Goal: Task Accomplishment & Management: Complete application form

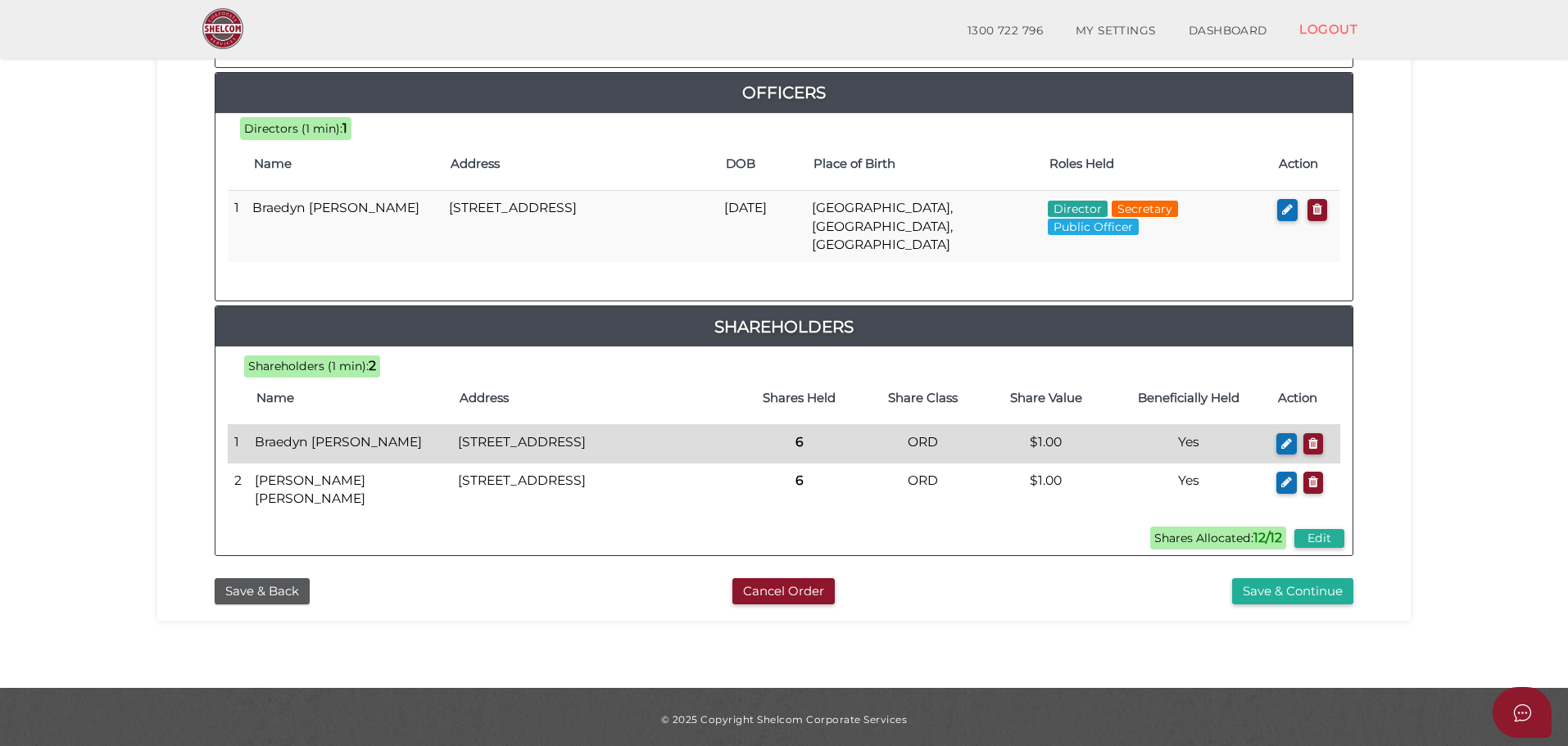
scroll to position [758, 0]
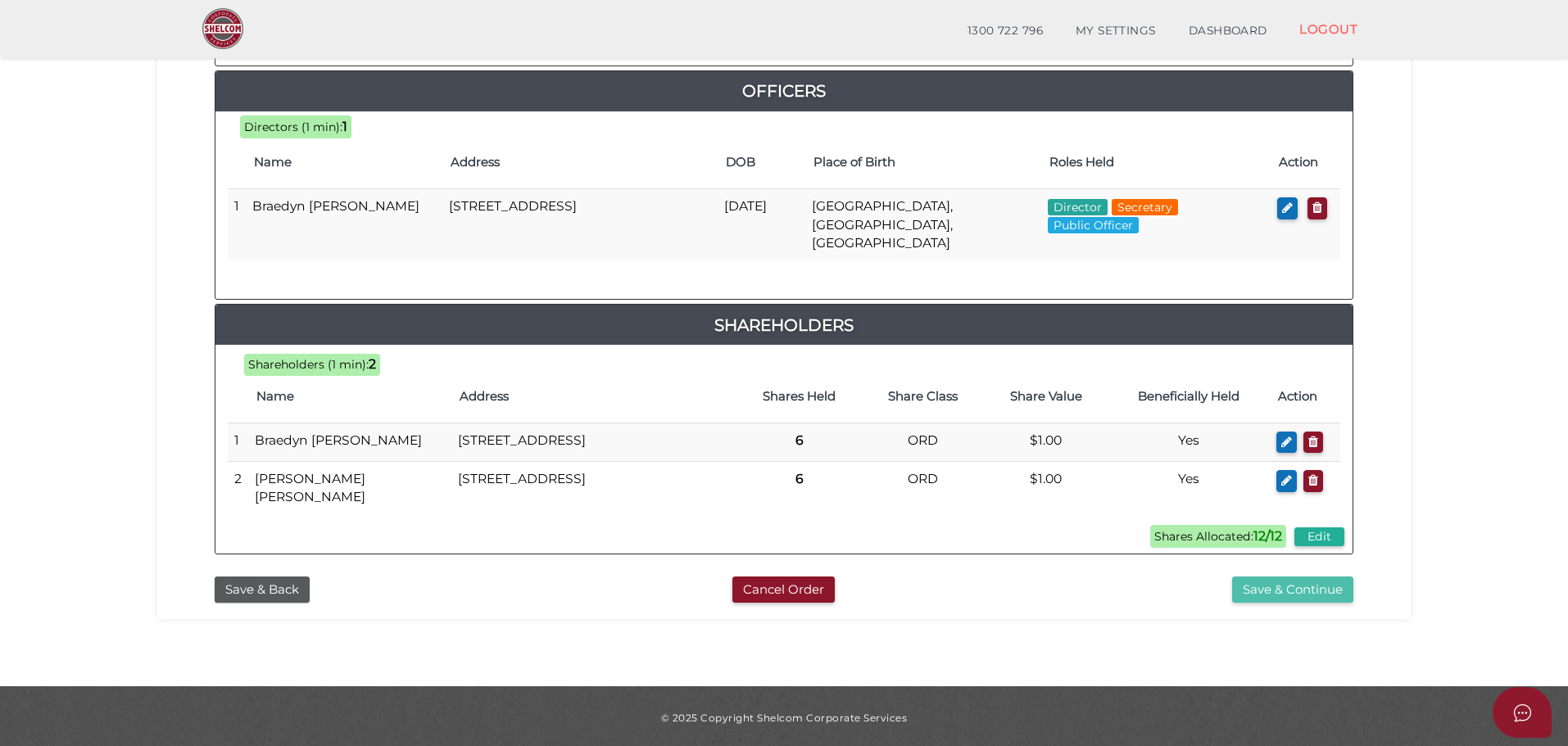
click at [1309, 586] on button "Save & Continue" at bounding box center [1292, 590] width 122 height 27
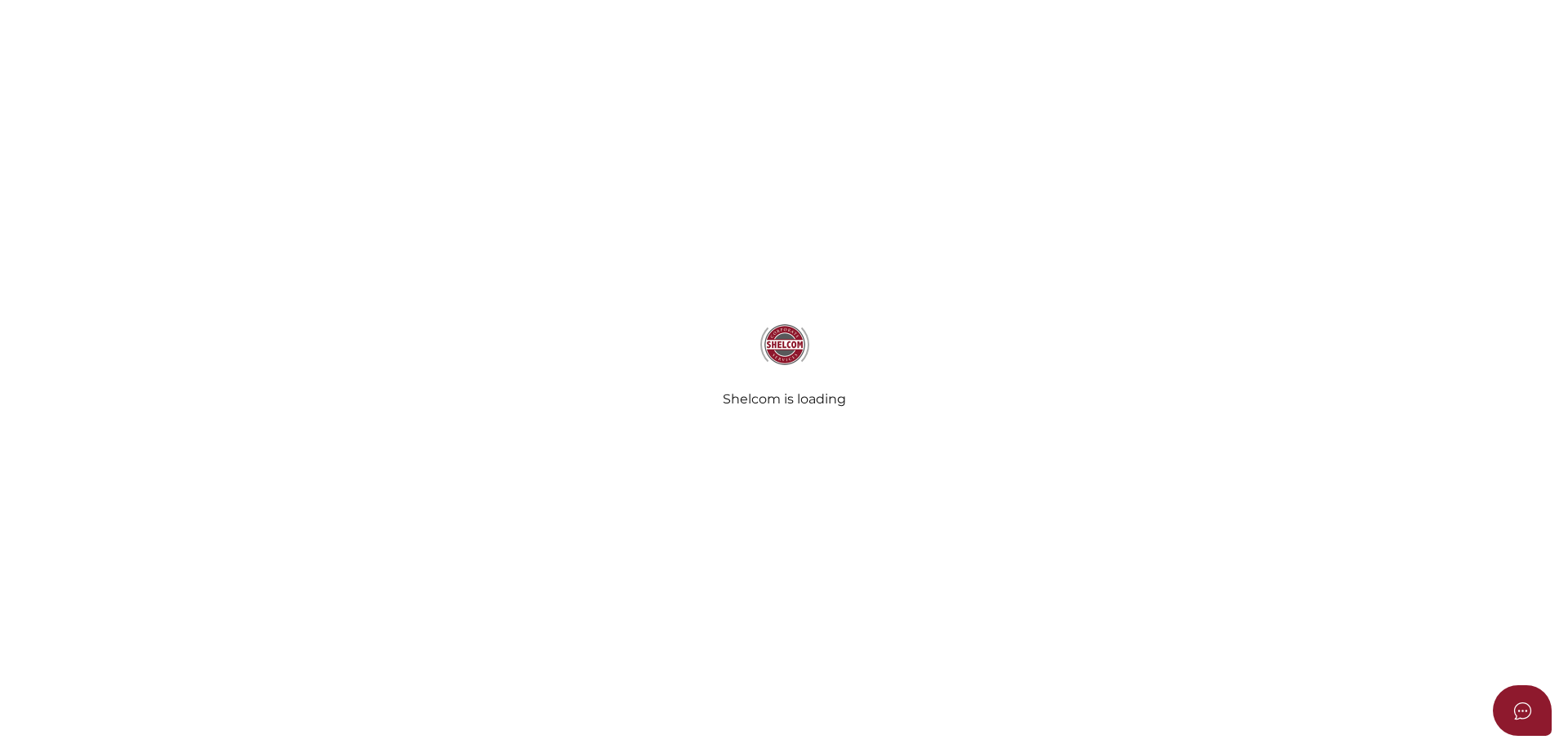
select select "Comb Binding"
select select "No"
radio input "true"
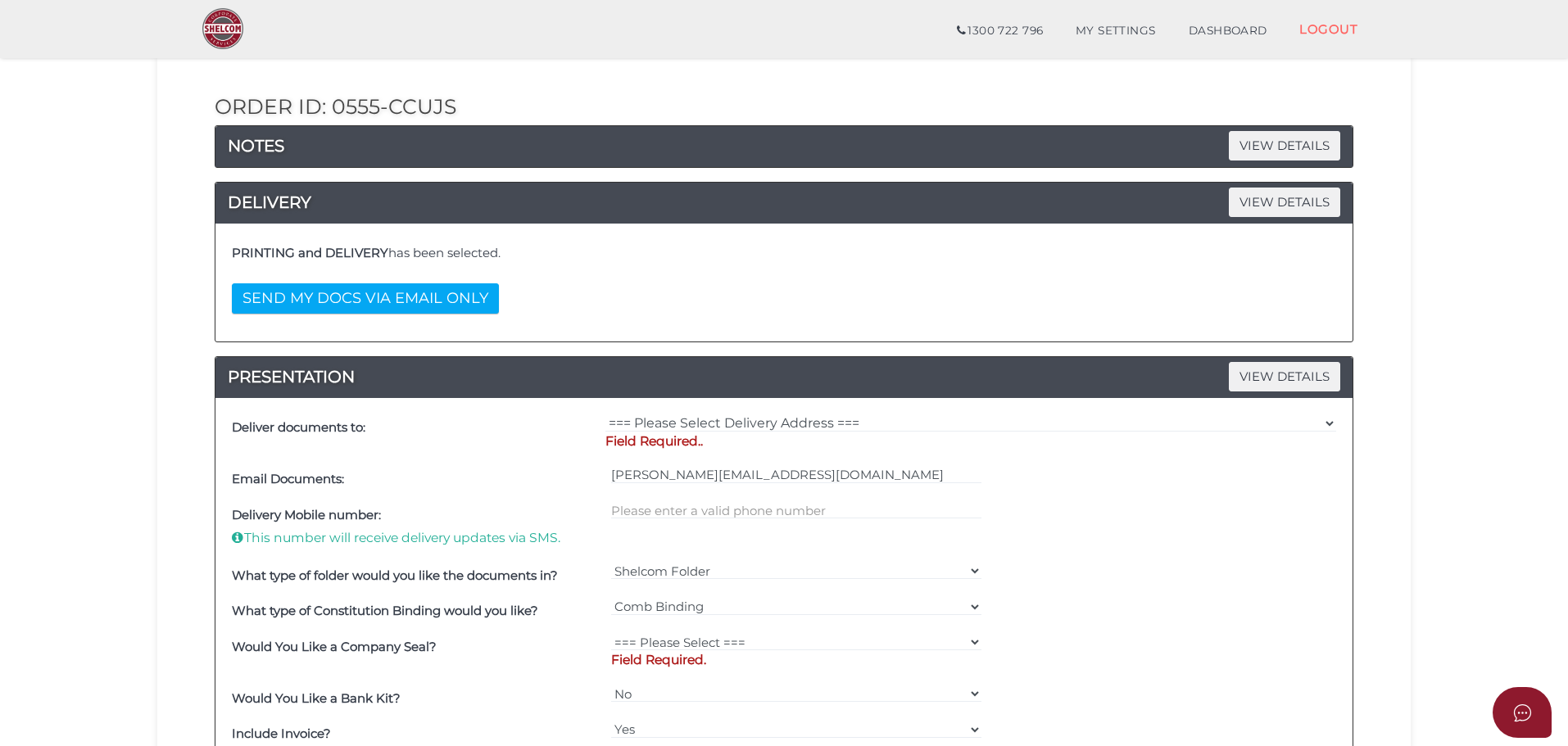
scroll to position [246, 0]
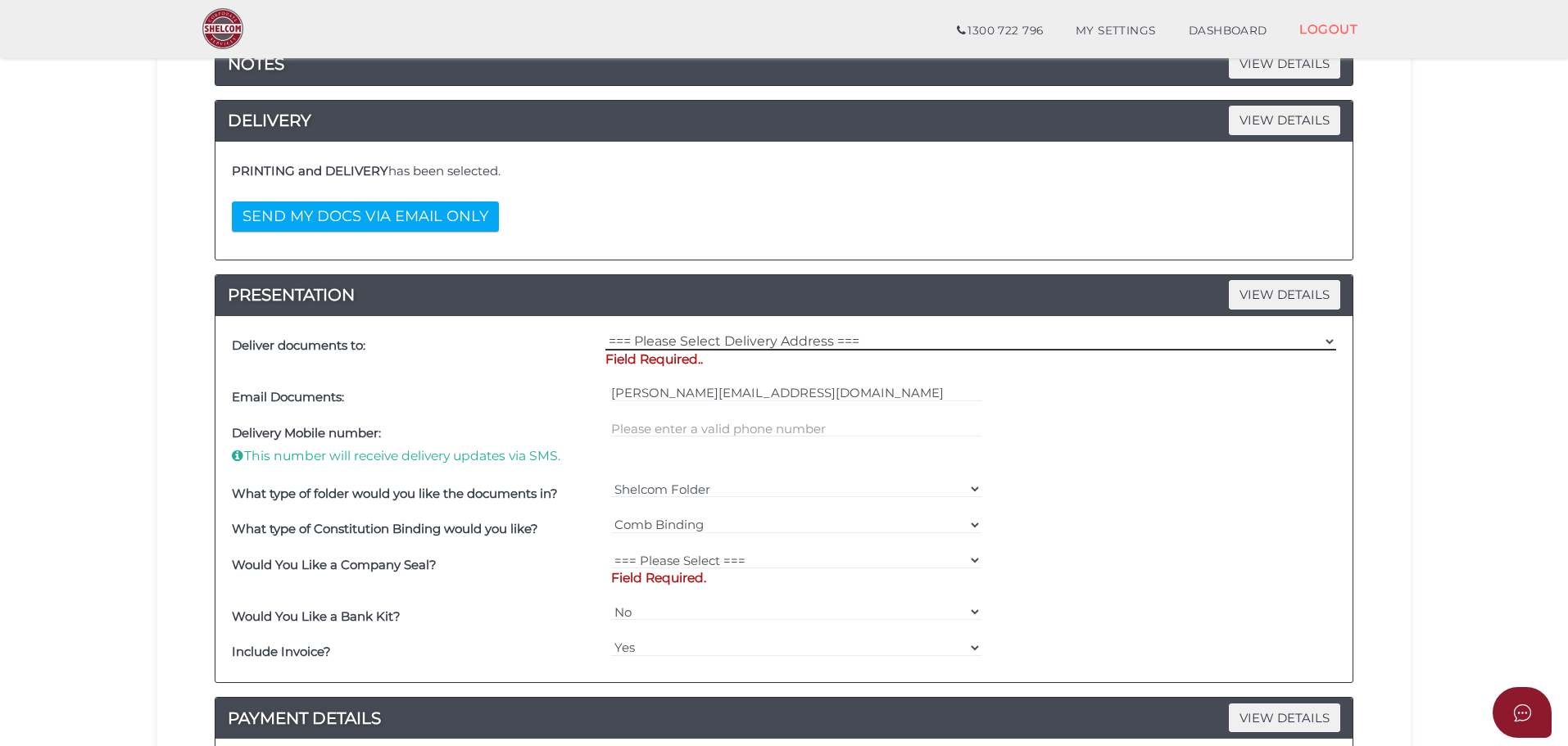
click at [709, 345] on select "=== Please Select Delivery Address === (User Address - Sheree Gatherer) Suite 1…" at bounding box center [971, 342] width 731 height 18
select select "0"
click at [606, 333] on select "=== Please Select Delivery Address === (User Address - Sheree Gatherer) Suite 1…" at bounding box center [971, 342] width 731 height 18
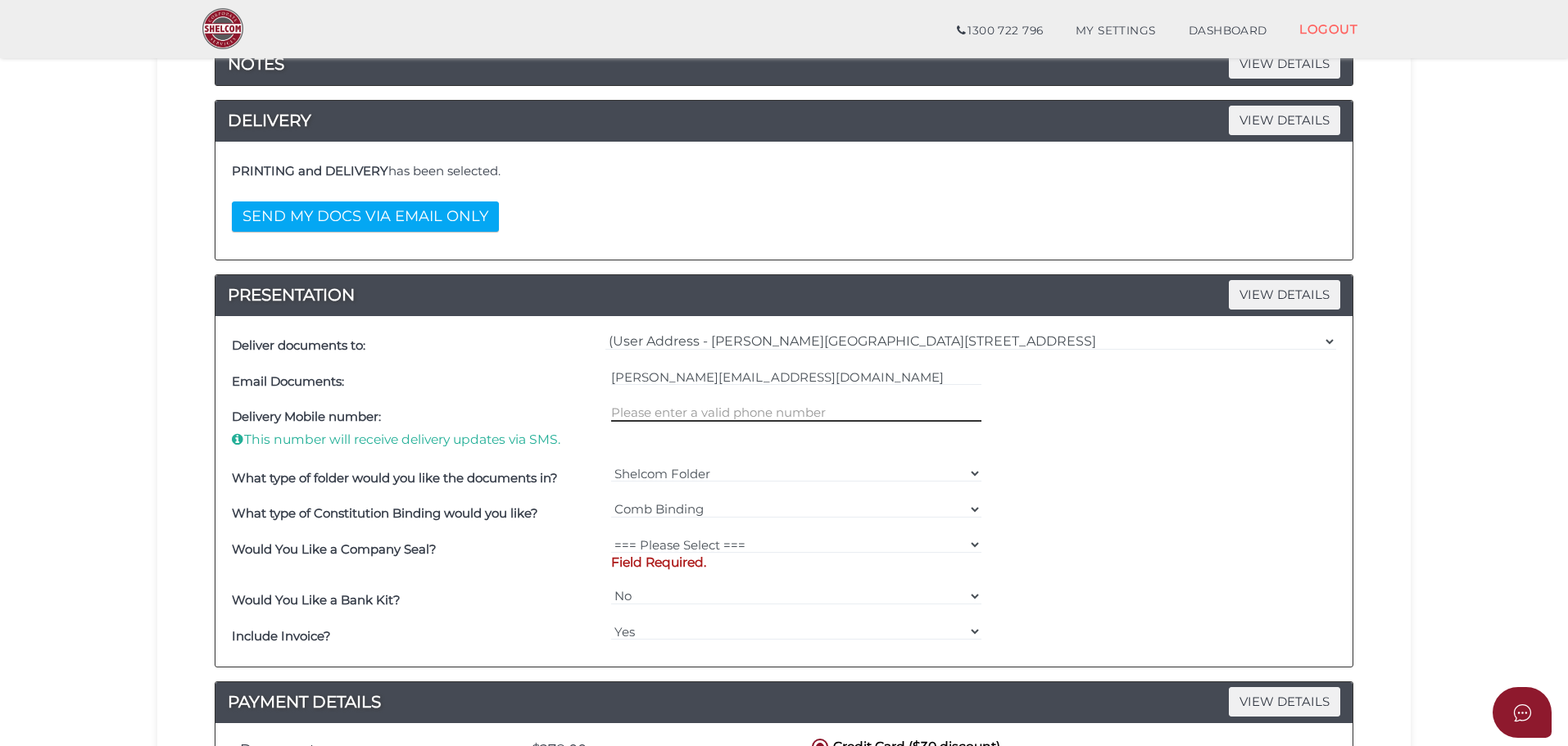
click at [731, 415] on input "text" at bounding box center [797, 413] width 371 height 18
click at [1101, 440] on div "Delivery Mobile number: This number will receive delivery updates via SMS." at bounding box center [784, 430] width 1113 height 60
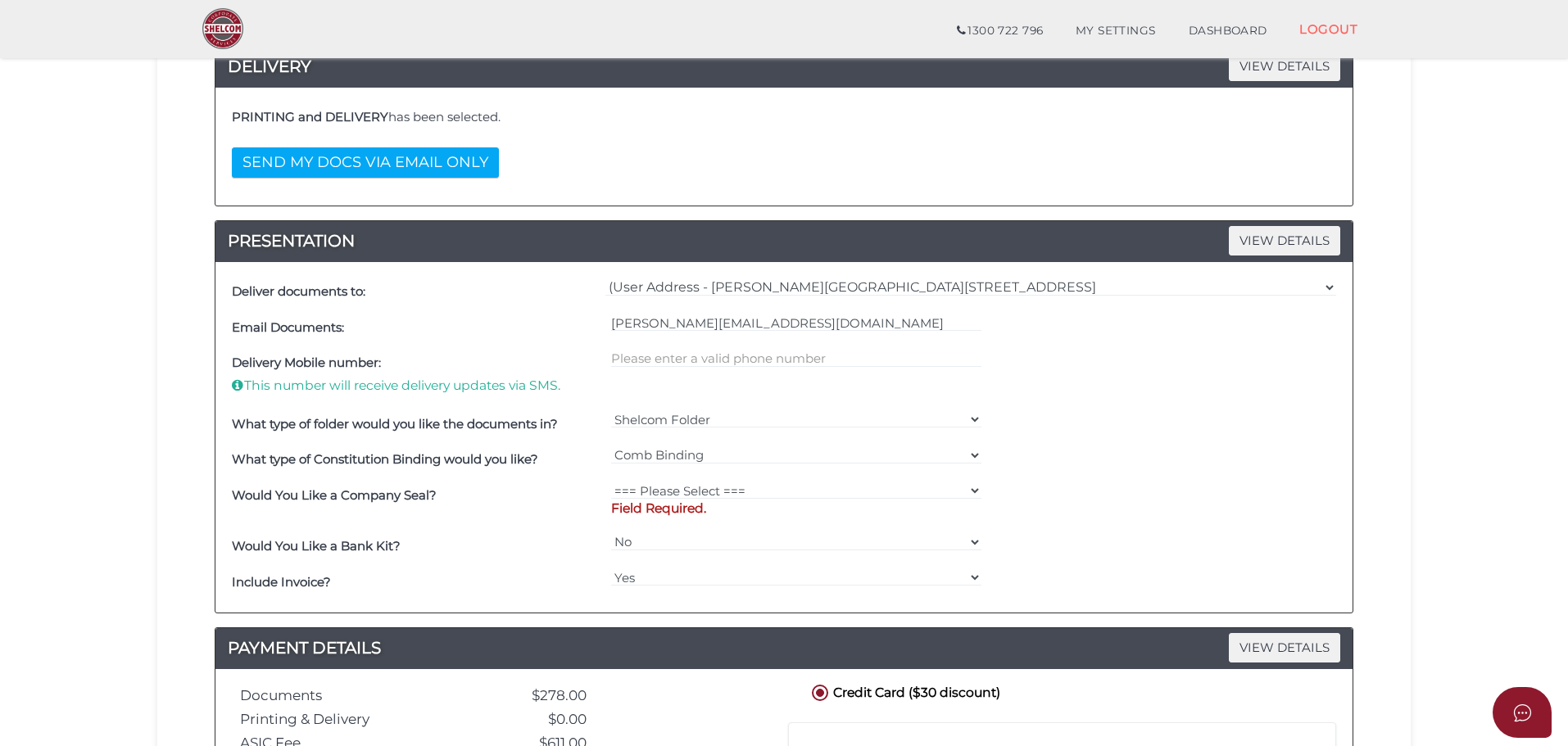
scroll to position [328, 0]
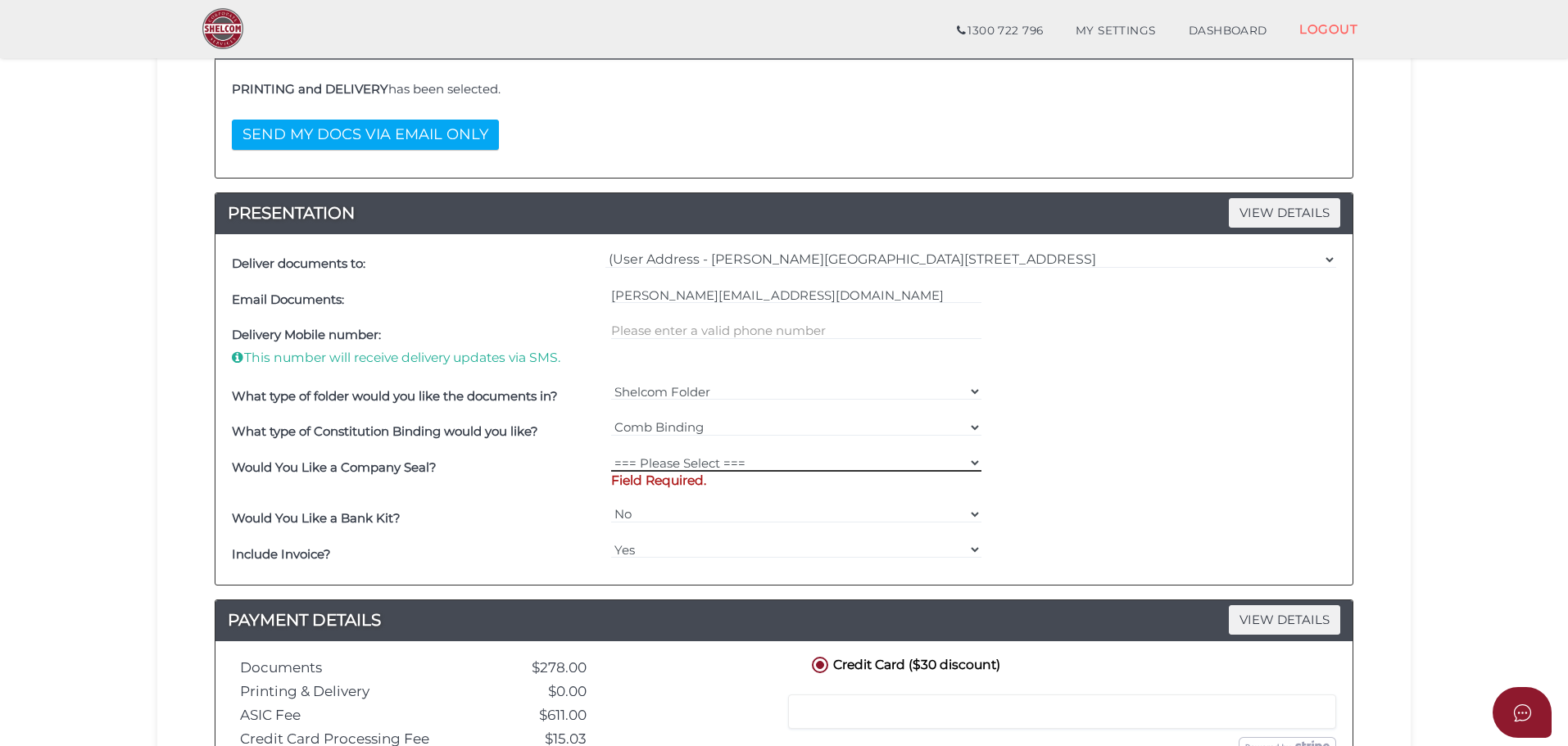
click at [719, 463] on select "=== Please Select === Fold Seal $50 No Seal" at bounding box center [797, 462] width 371 height 18
select select "0"
click at [612, 454] on select "=== Please Select === Fold Seal $50 No Seal" at bounding box center [797, 462] width 371 height 18
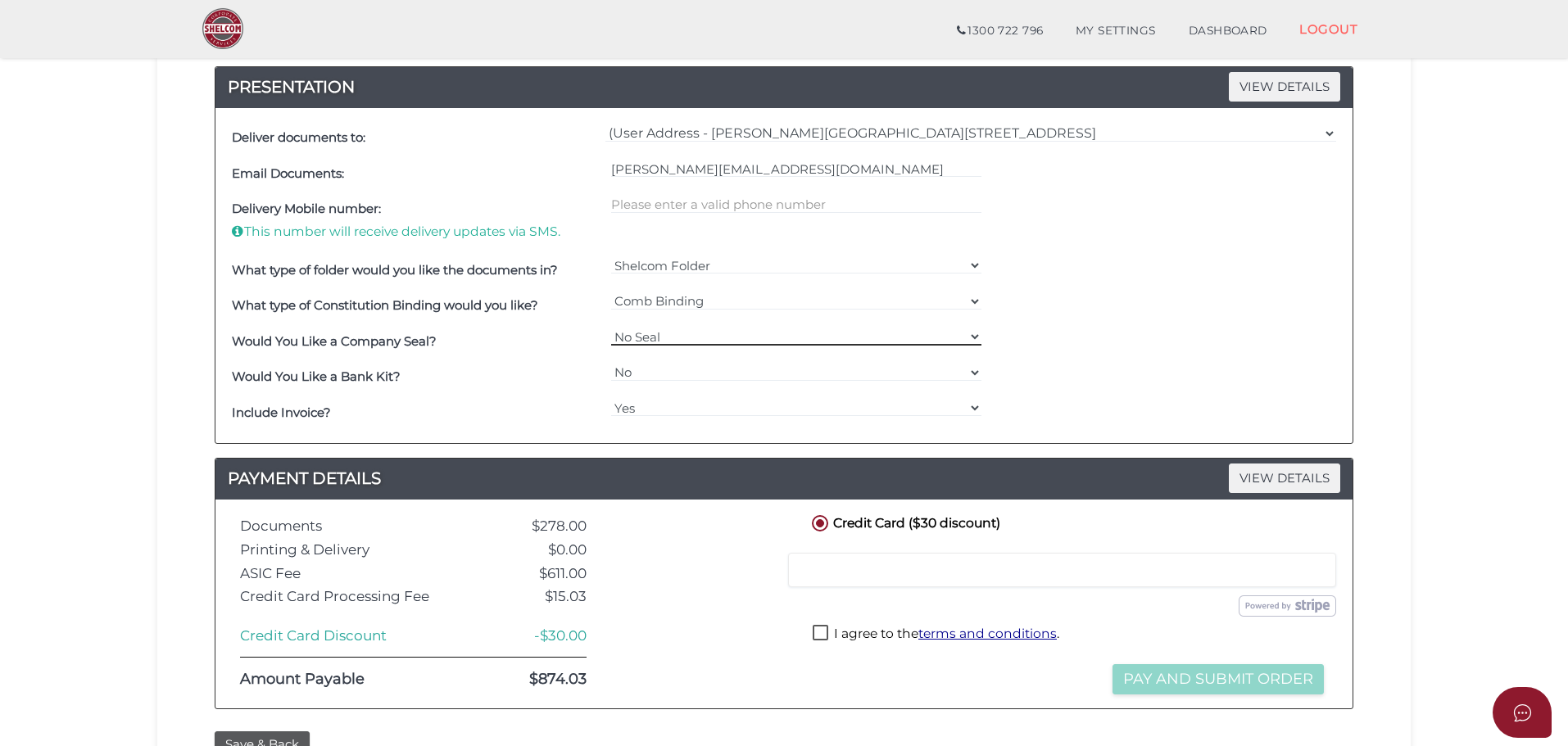
scroll to position [410, 0]
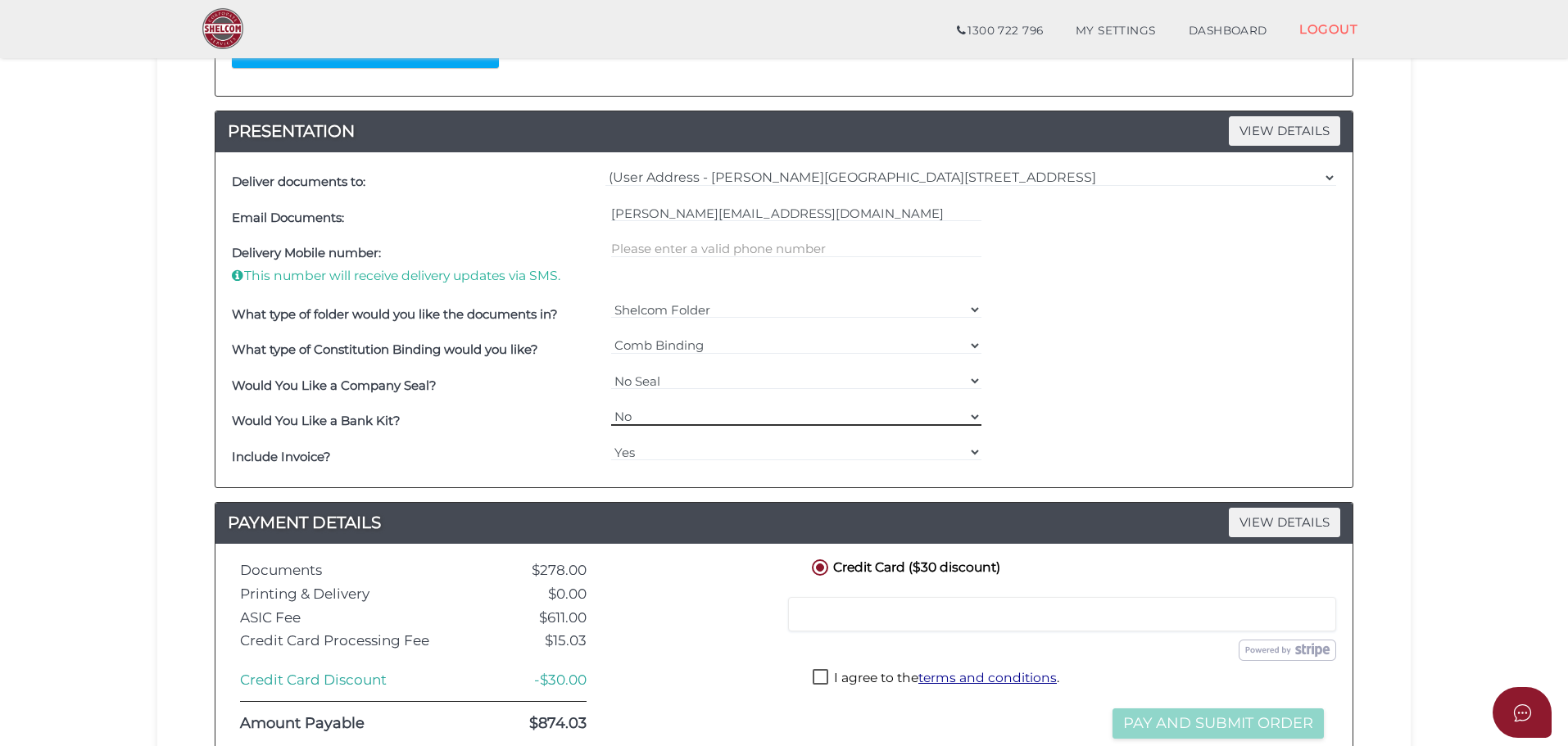
click at [679, 416] on select "Yes No" at bounding box center [797, 417] width 371 height 18
select select "Yes"
click at [612, 408] on select "Yes No" at bounding box center [797, 417] width 371 height 18
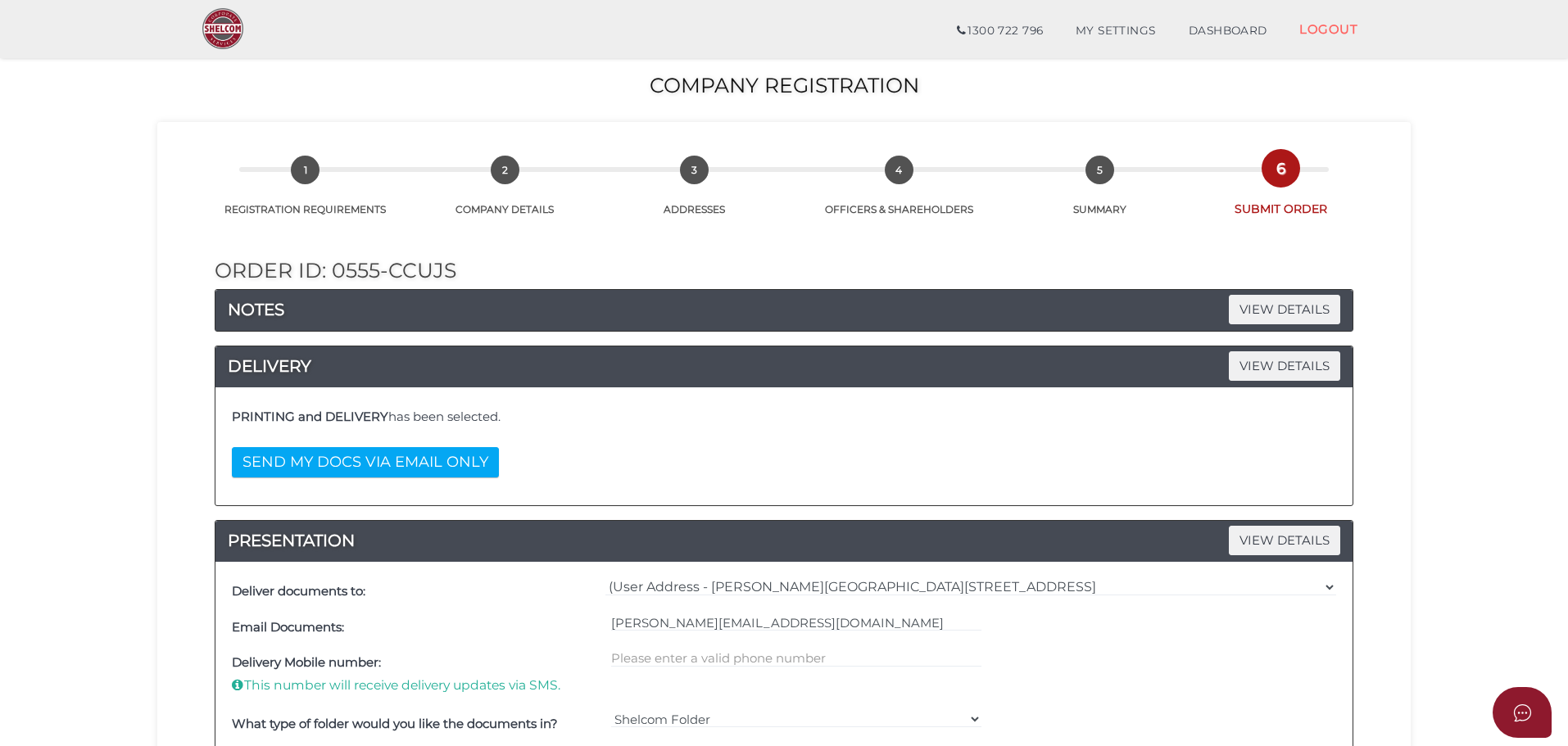
scroll to position [612, 0]
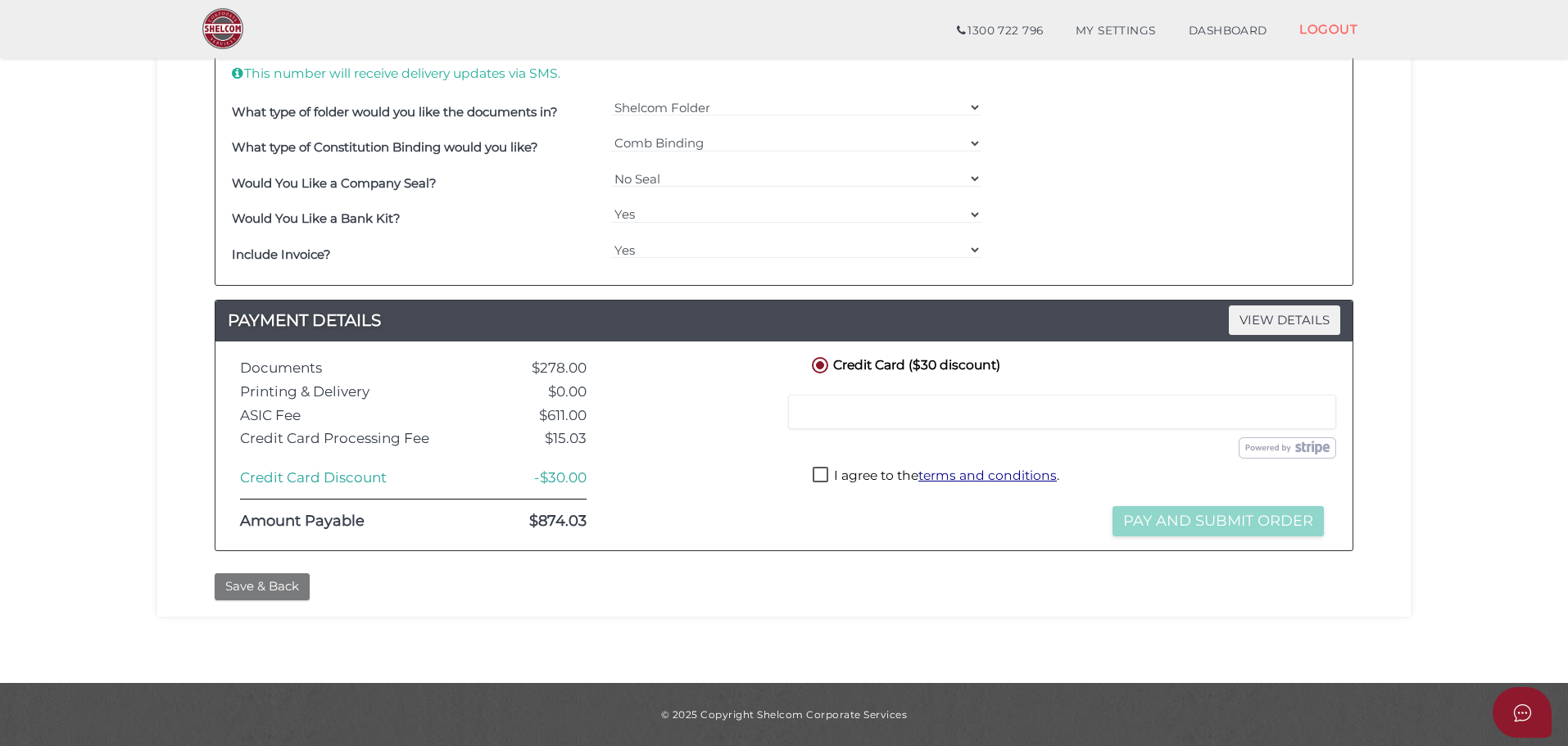
click at [278, 586] on button "Save & Back" at bounding box center [262, 586] width 95 height 27
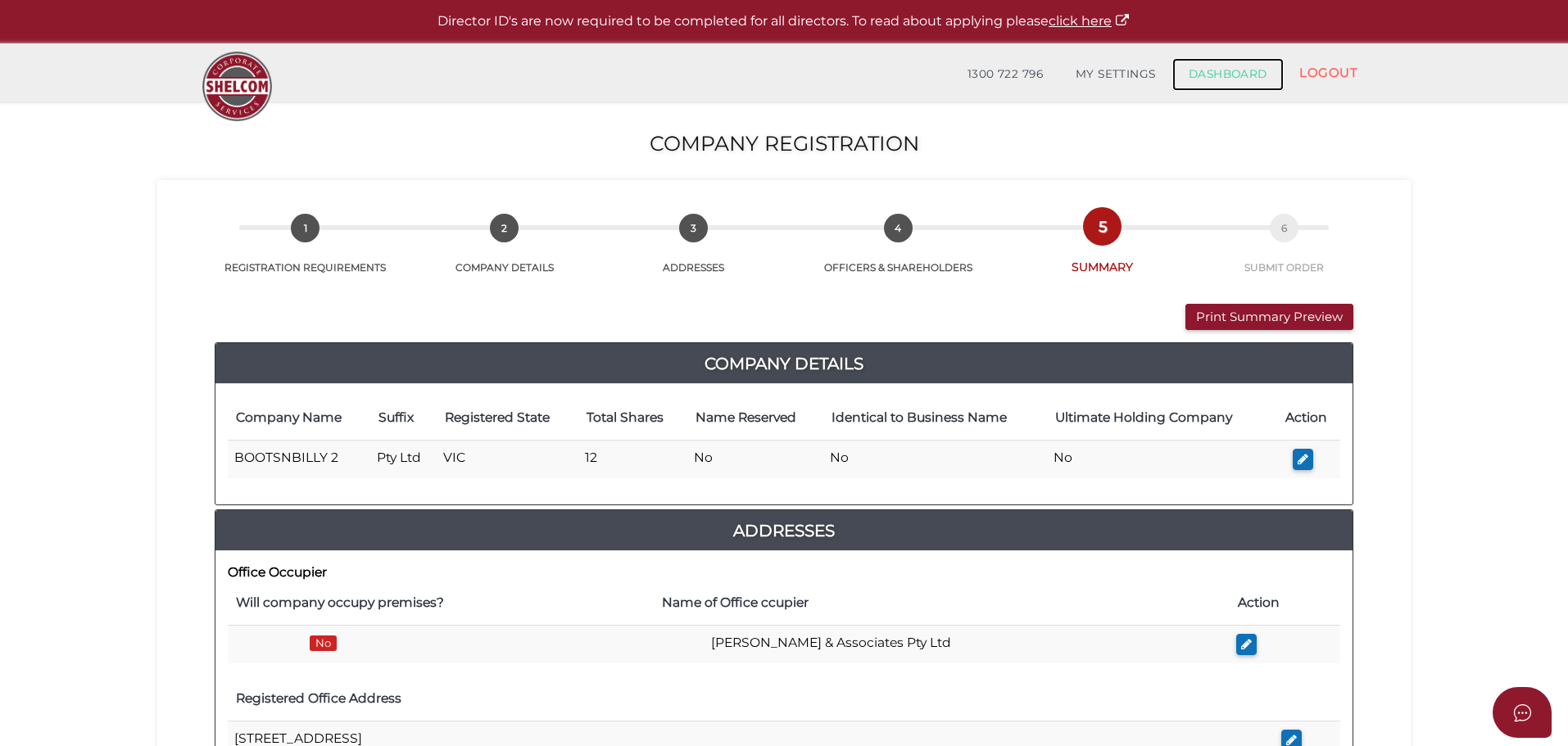
click at [1230, 73] on link "DASHBOARD" at bounding box center [1228, 74] width 112 height 33
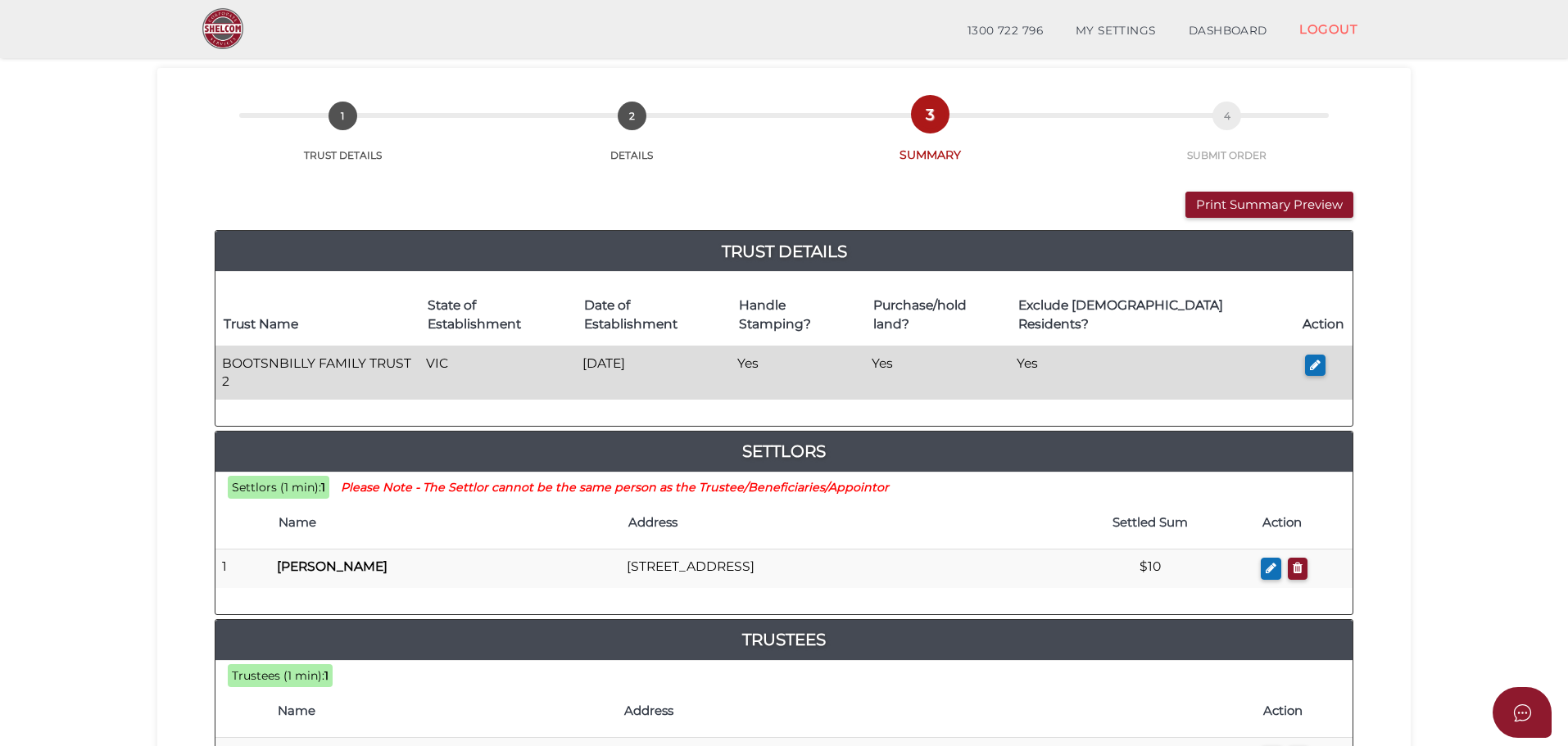
scroll to position [82, 0]
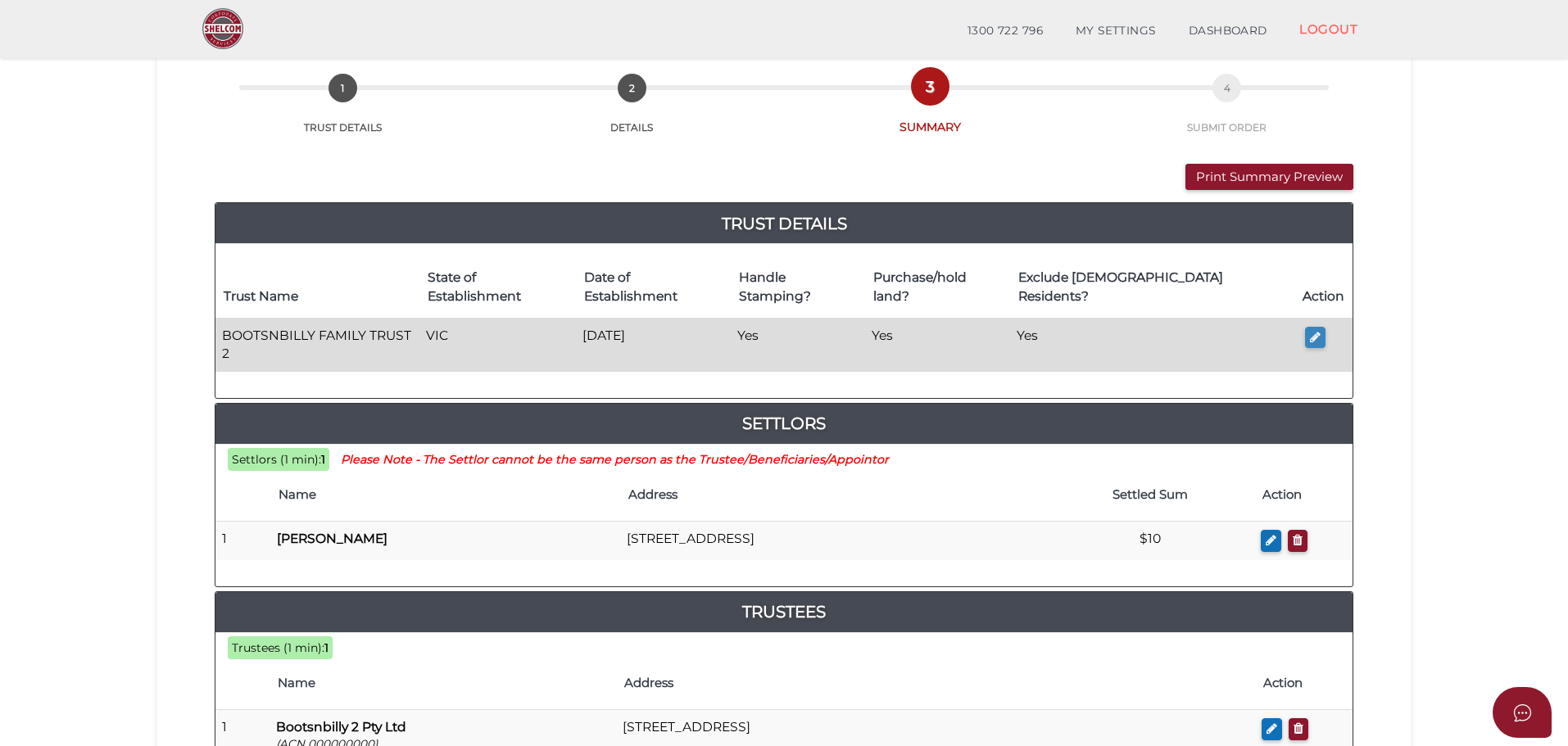
click at [1309, 327] on button "button" at bounding box center [1315, 338] width 21 height 22
type input "BOOTSNBILLY FAMILY TRUST 2"
type input "[DATE]"
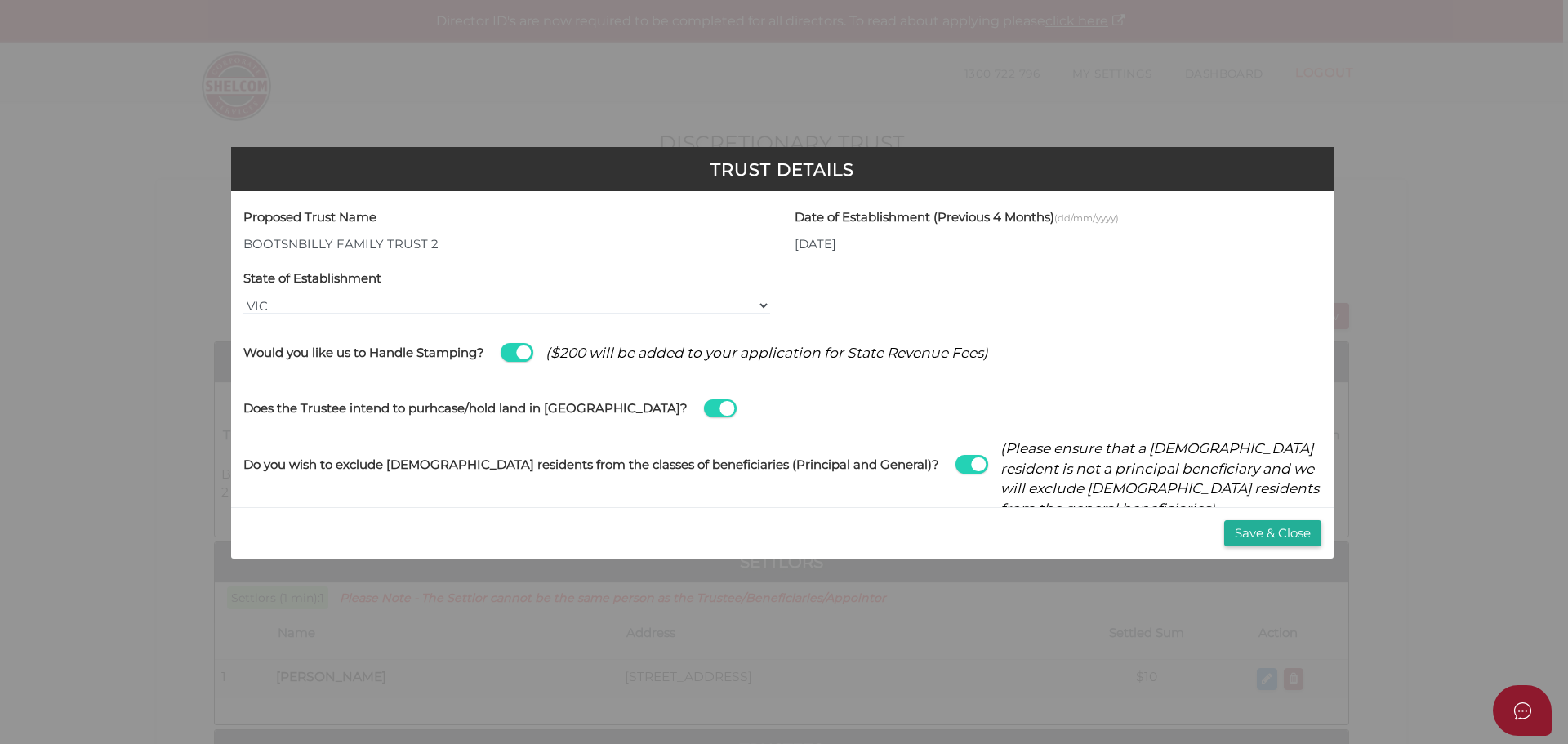
click at [704, 403] on span at bounding box center [720, 408] width 33 height 19
click at [0, 0] on input "checkbox" at bounding box center [0, 0] width 0 height 0
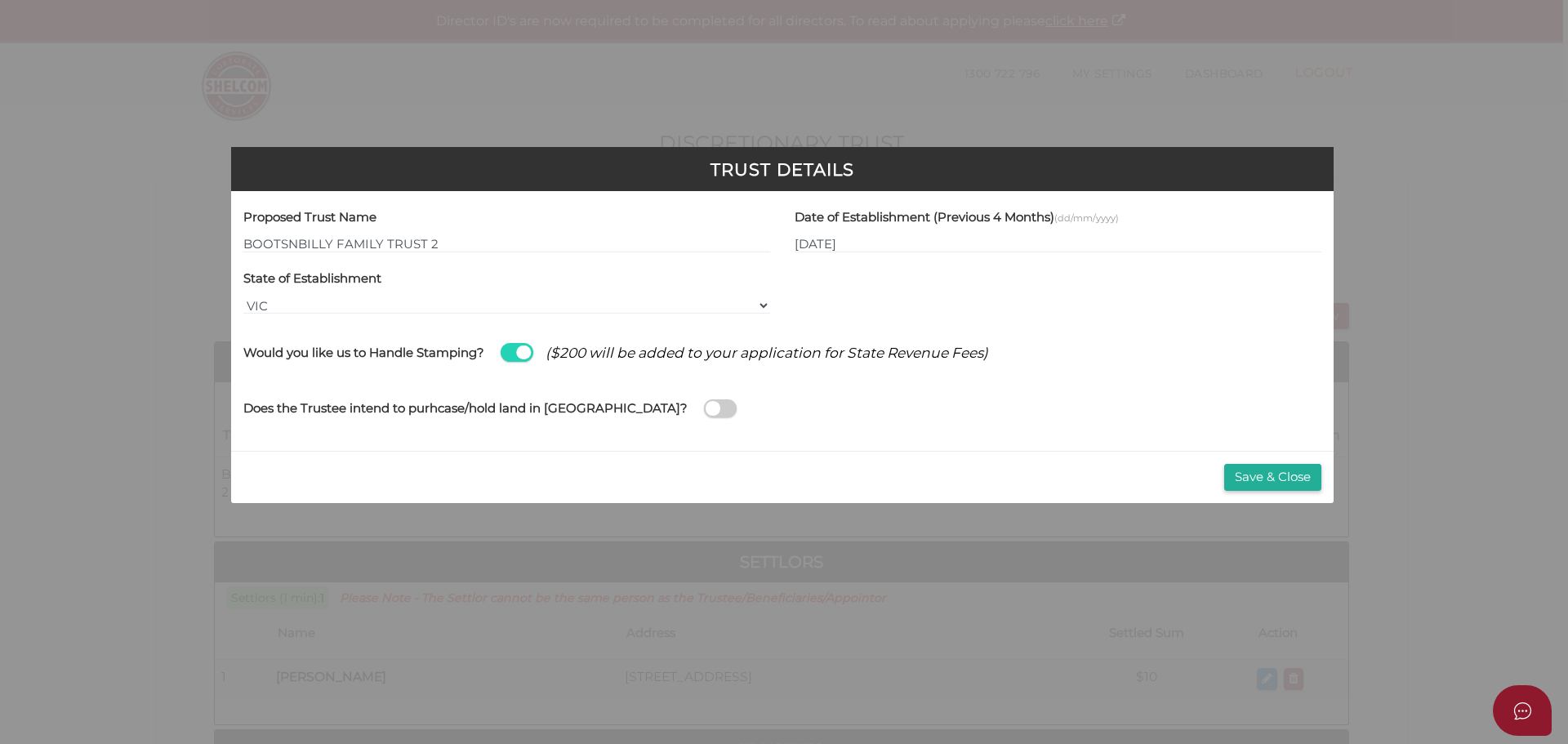
click at [704, 410] on span at bounding box center [720, 408] width 33 height 19
click at [0, 0] on input "checkbox" at bounding box center [0, 0] width 0 height 0
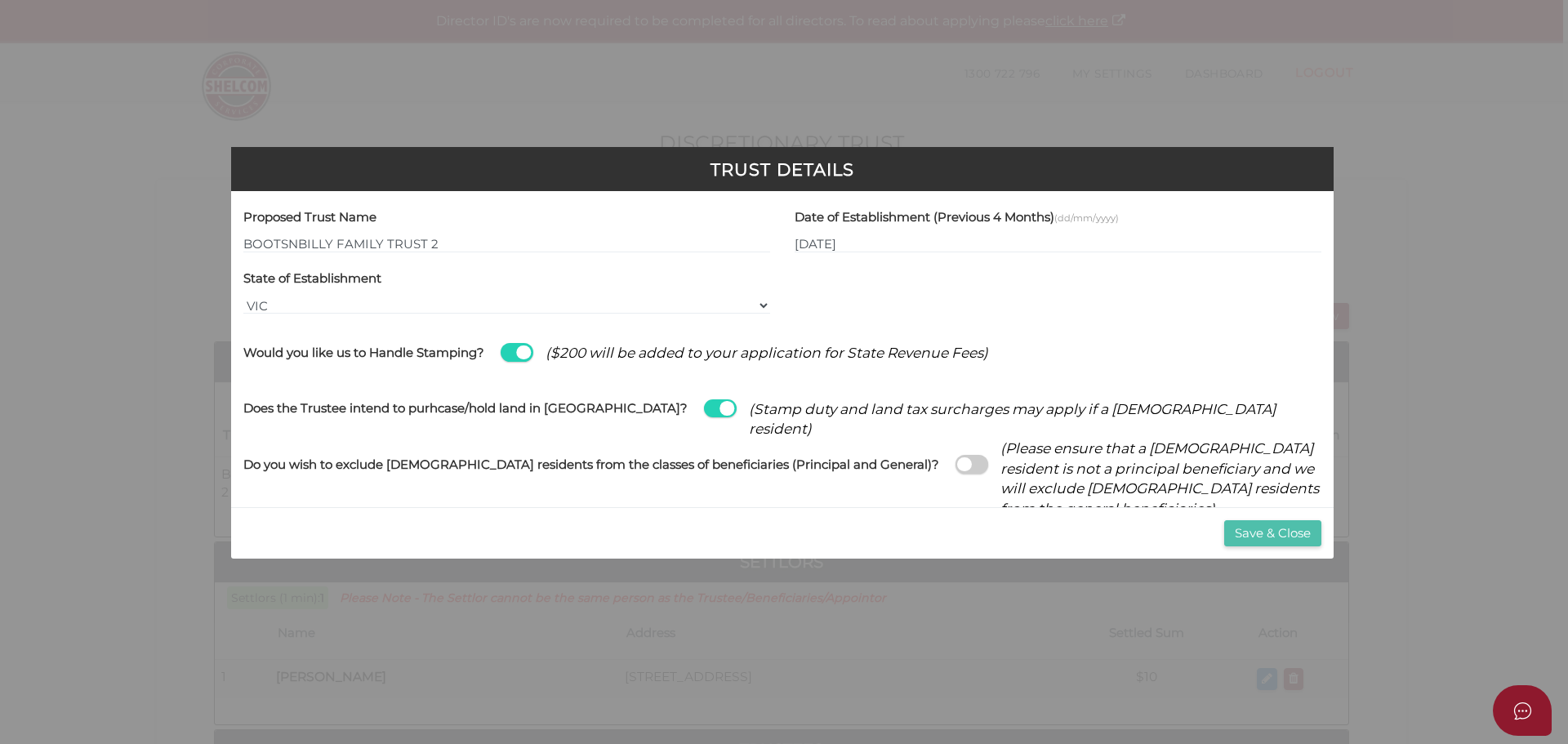
click at [1259, 528] on button "Save & Close" at bounding box center [1273, 533] width 98 height 27
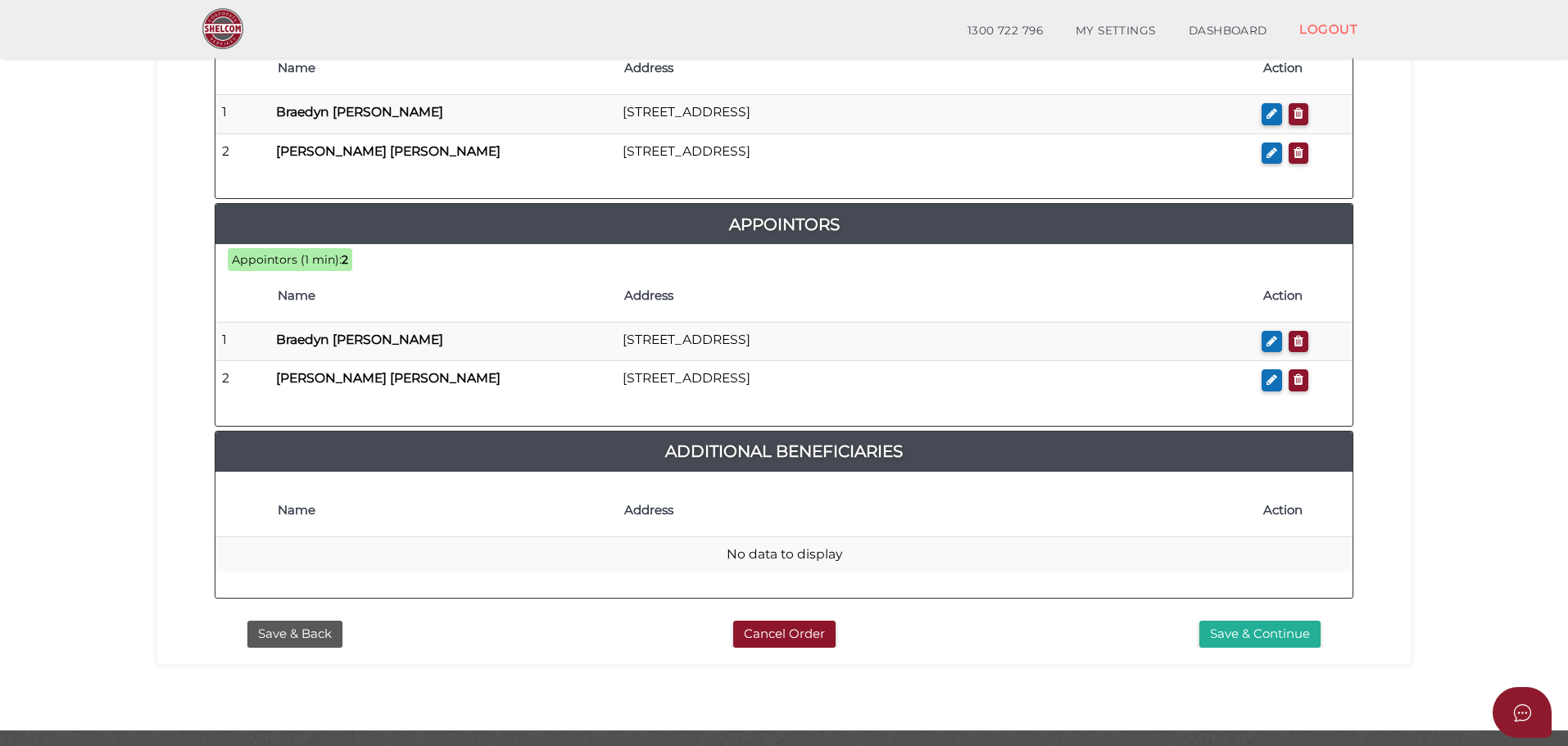
scroll to position [909, 0]
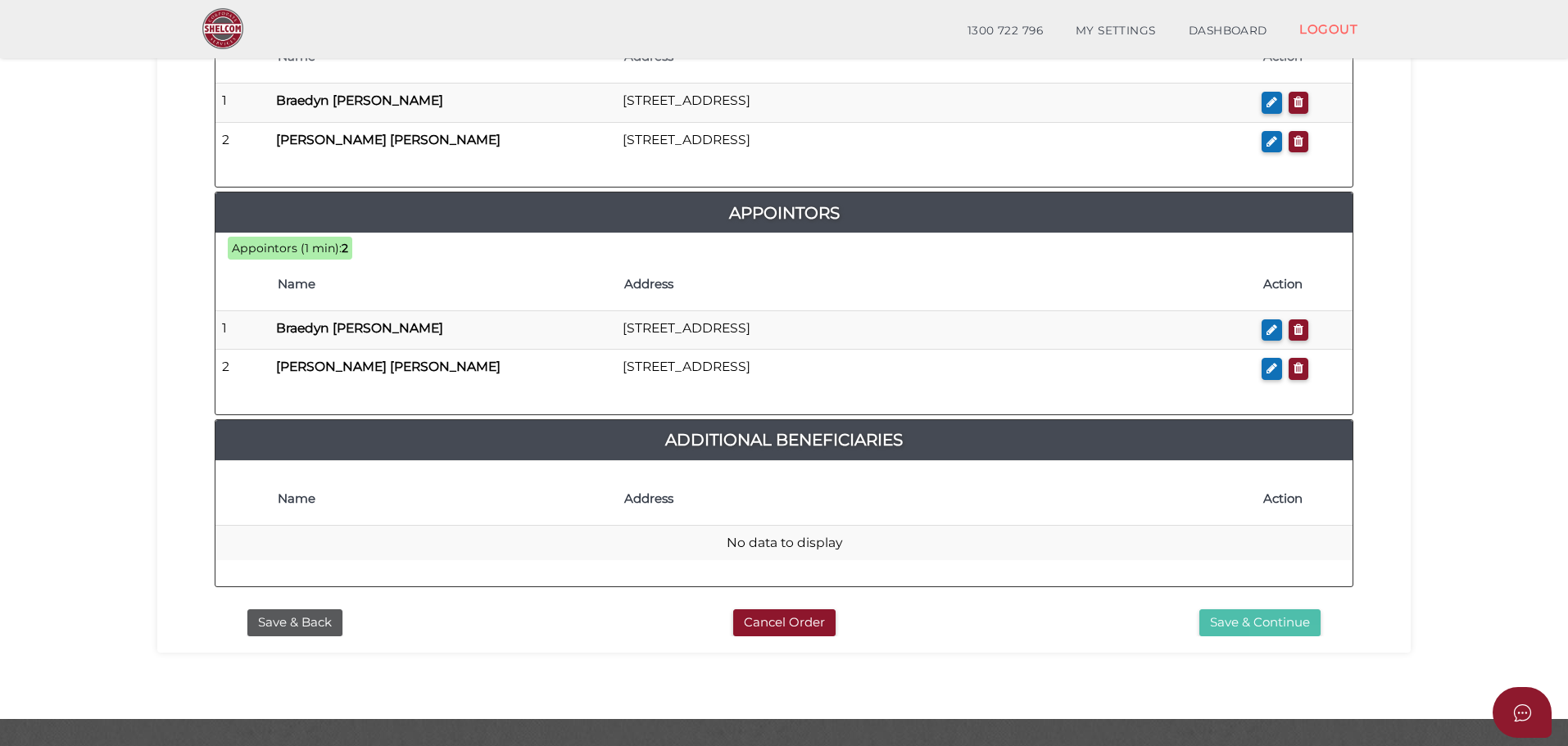
click at [1268, 610] on button "Save & Continue" at bounding box center [1260, 622] width 122 height 27
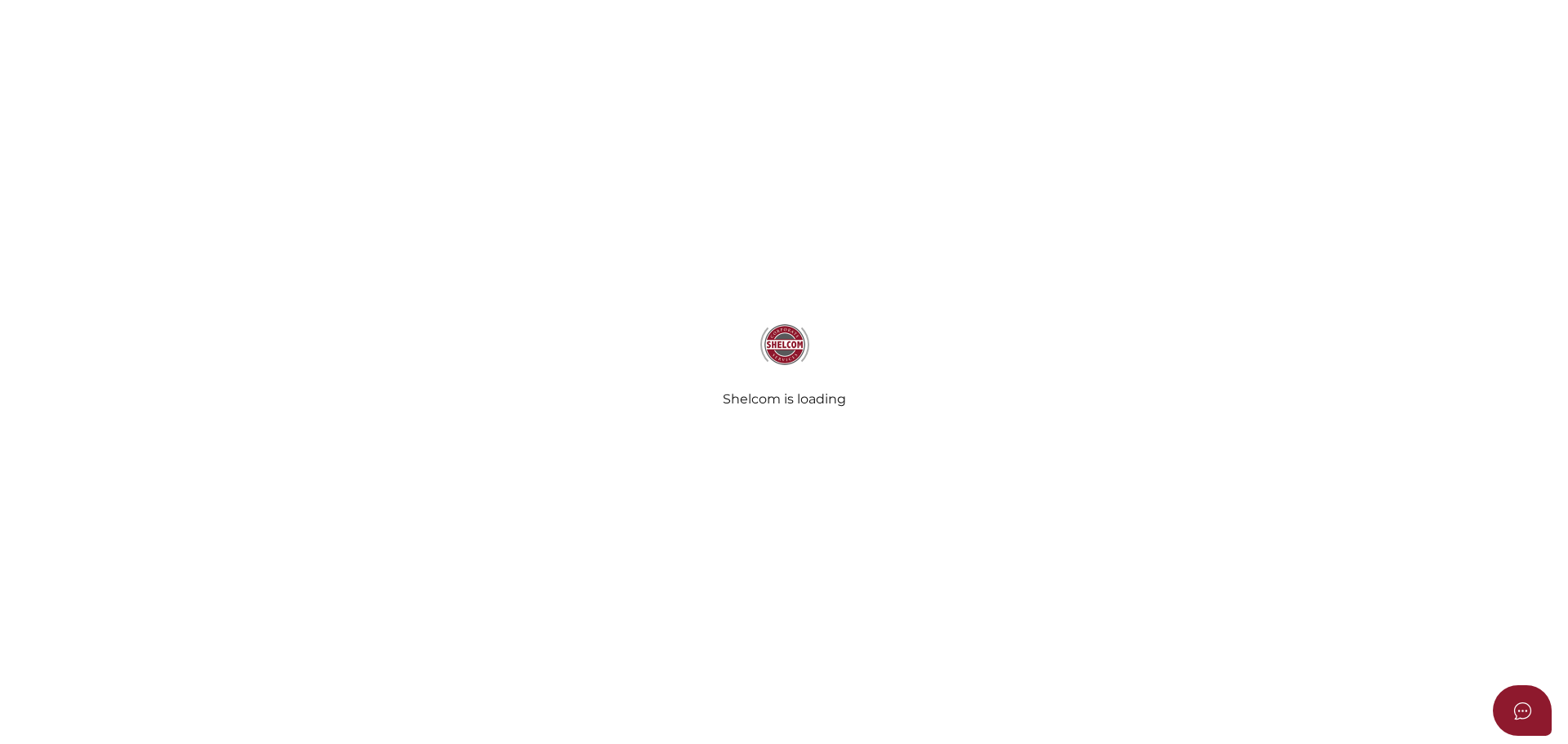
select select "Comb Binding"
radio input "true"
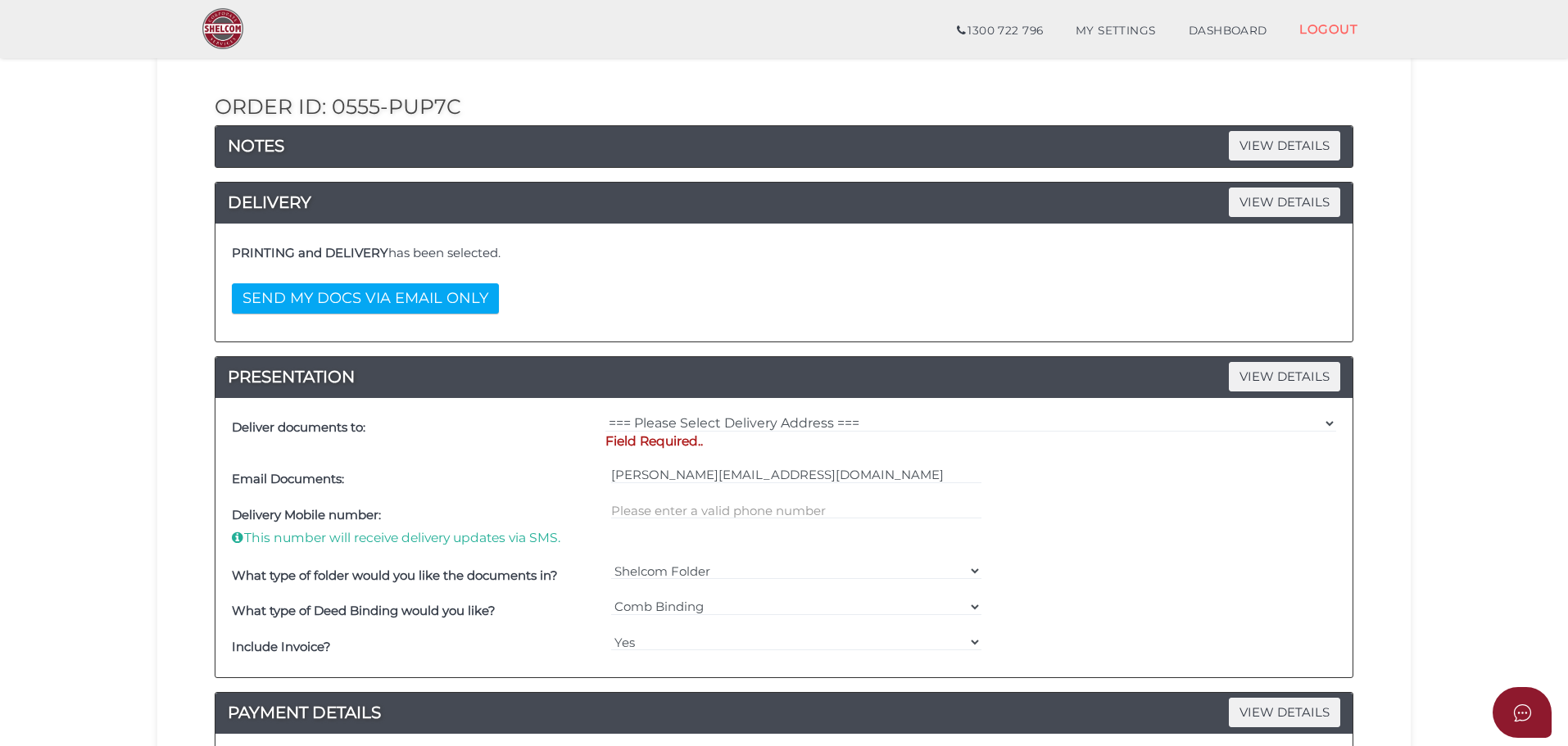
scroll to position [246, 0]
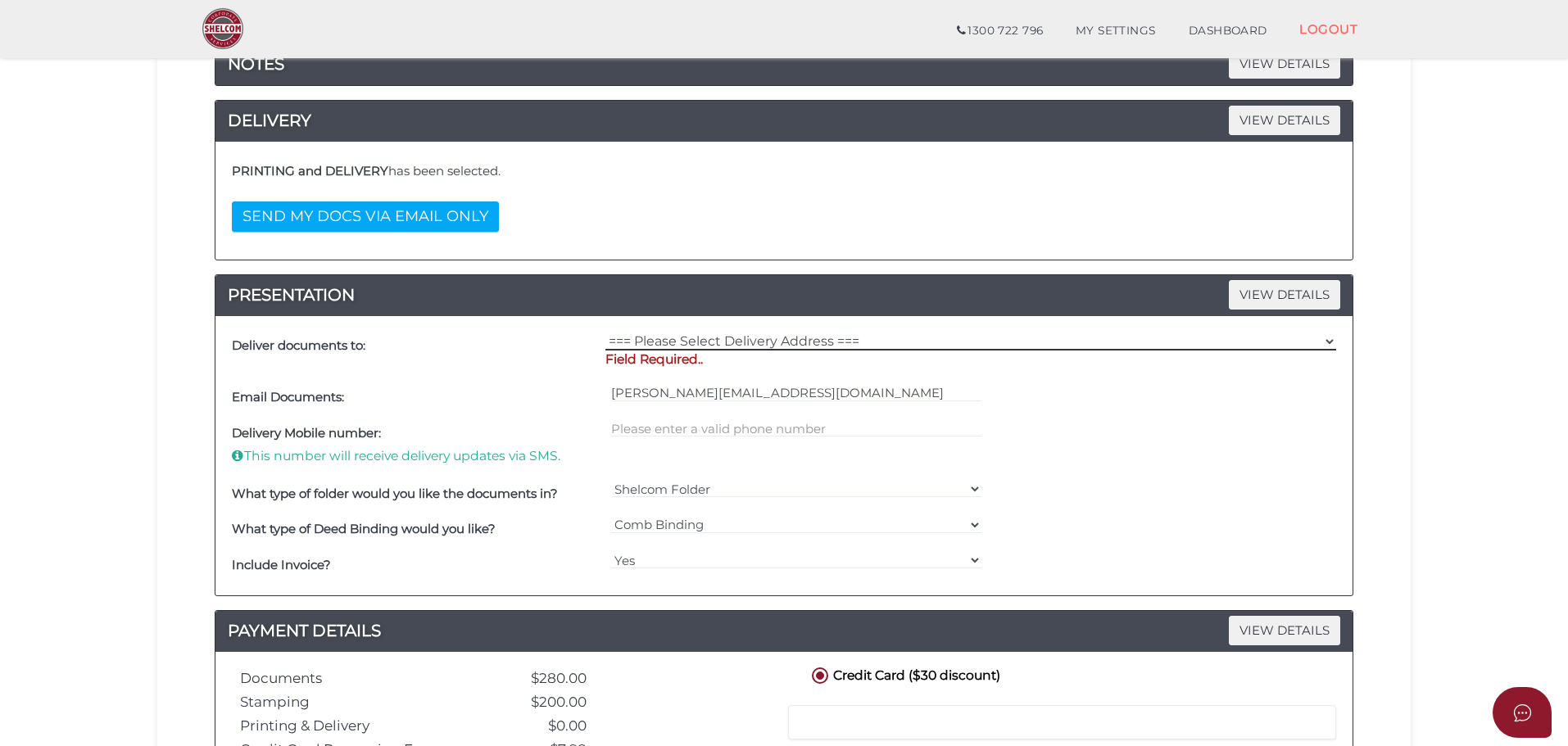
click at [715, 341] on select "=== Please Select Delivery Address === (User Address - [PERSON_NAME][STREET_ADD…" at bounding box center [971, 342] width 731 height 18
select select "0"
click at [606, 333] on select "=== Please Select Delivery Address === (User Address - [PERSON_NAME][STREET_ADD…" at bounding box center [971, 342] width 731 height 18
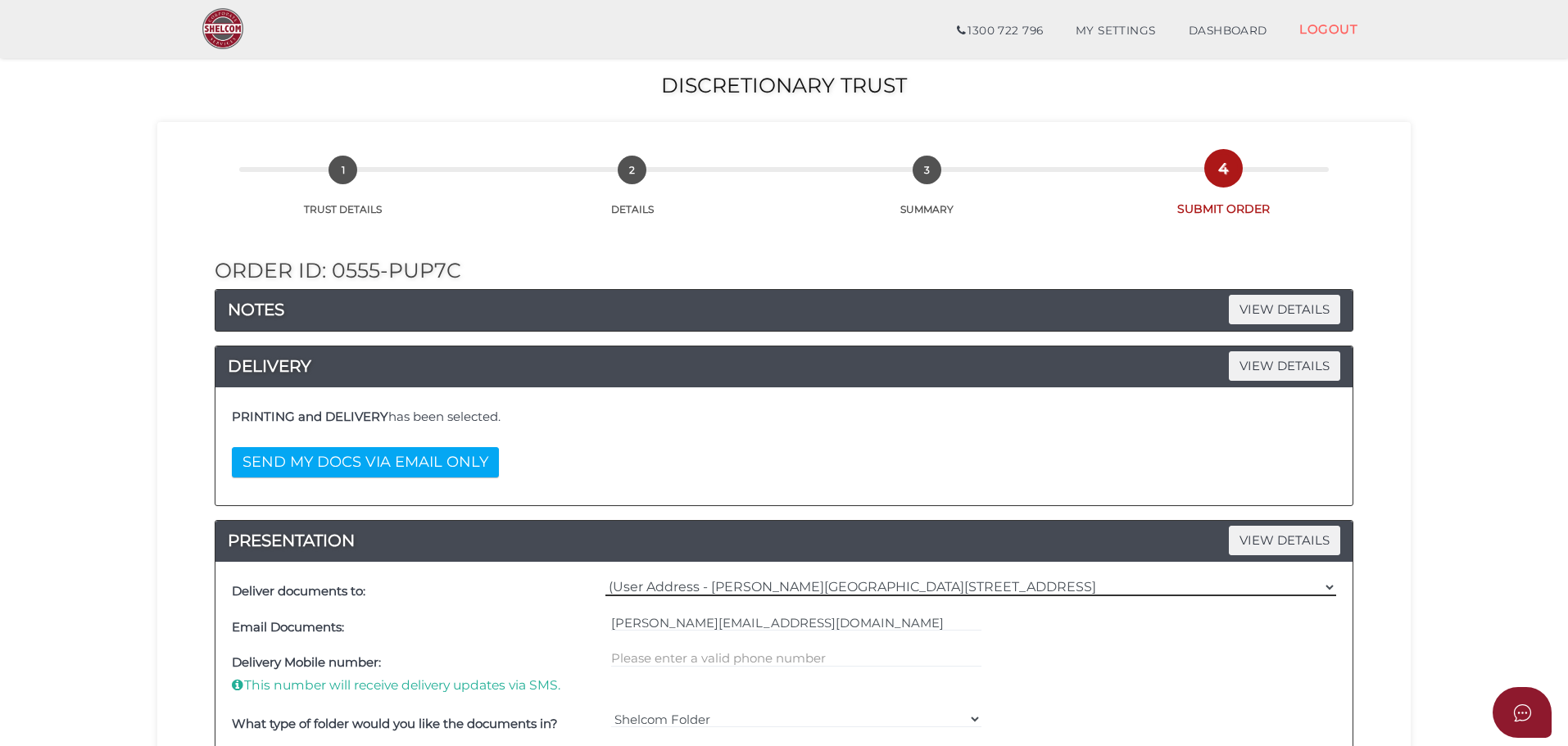
scroll to position [540, 0]
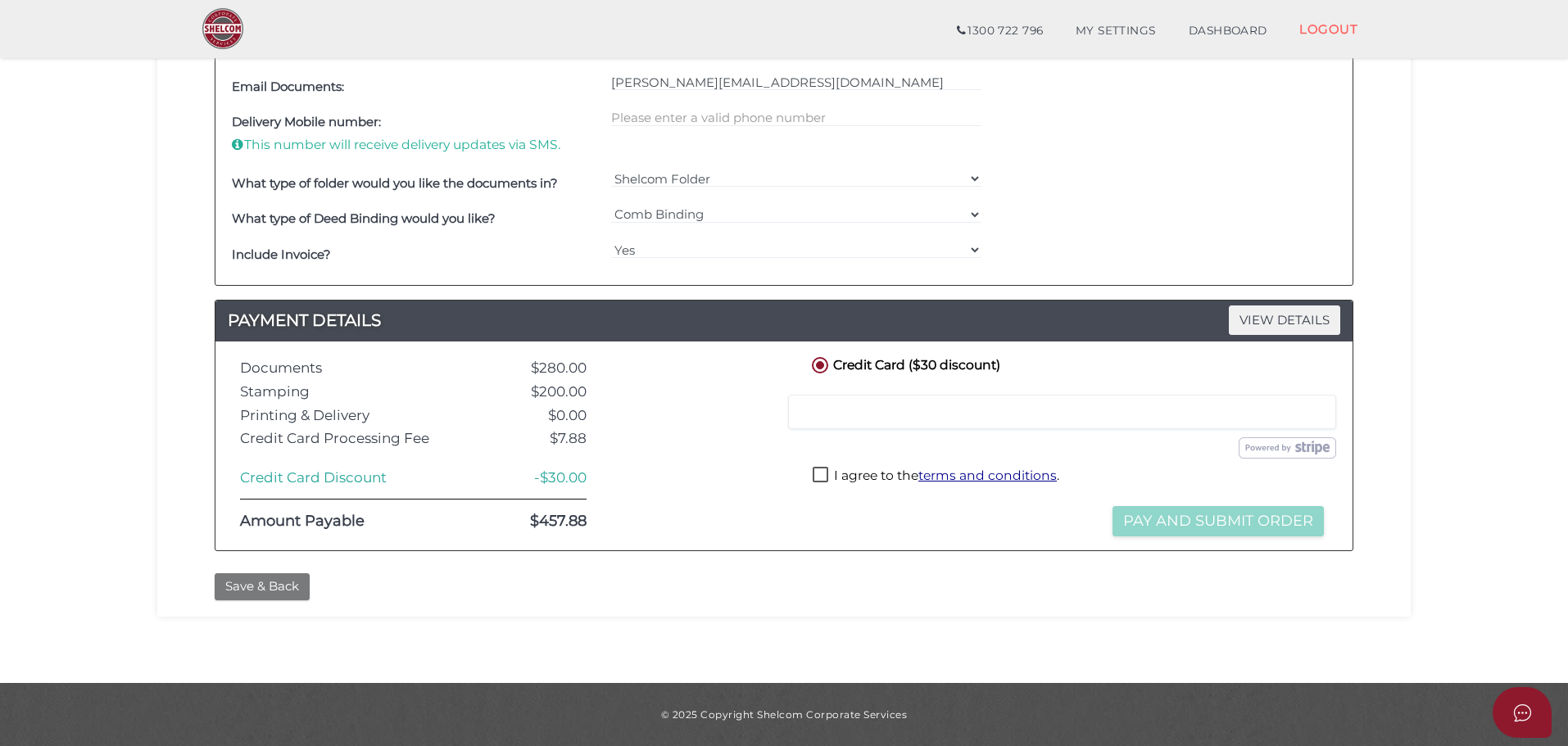
click at [263, 582] on button "Save & Back" at bounding box center [262, 586] width 95 height 27
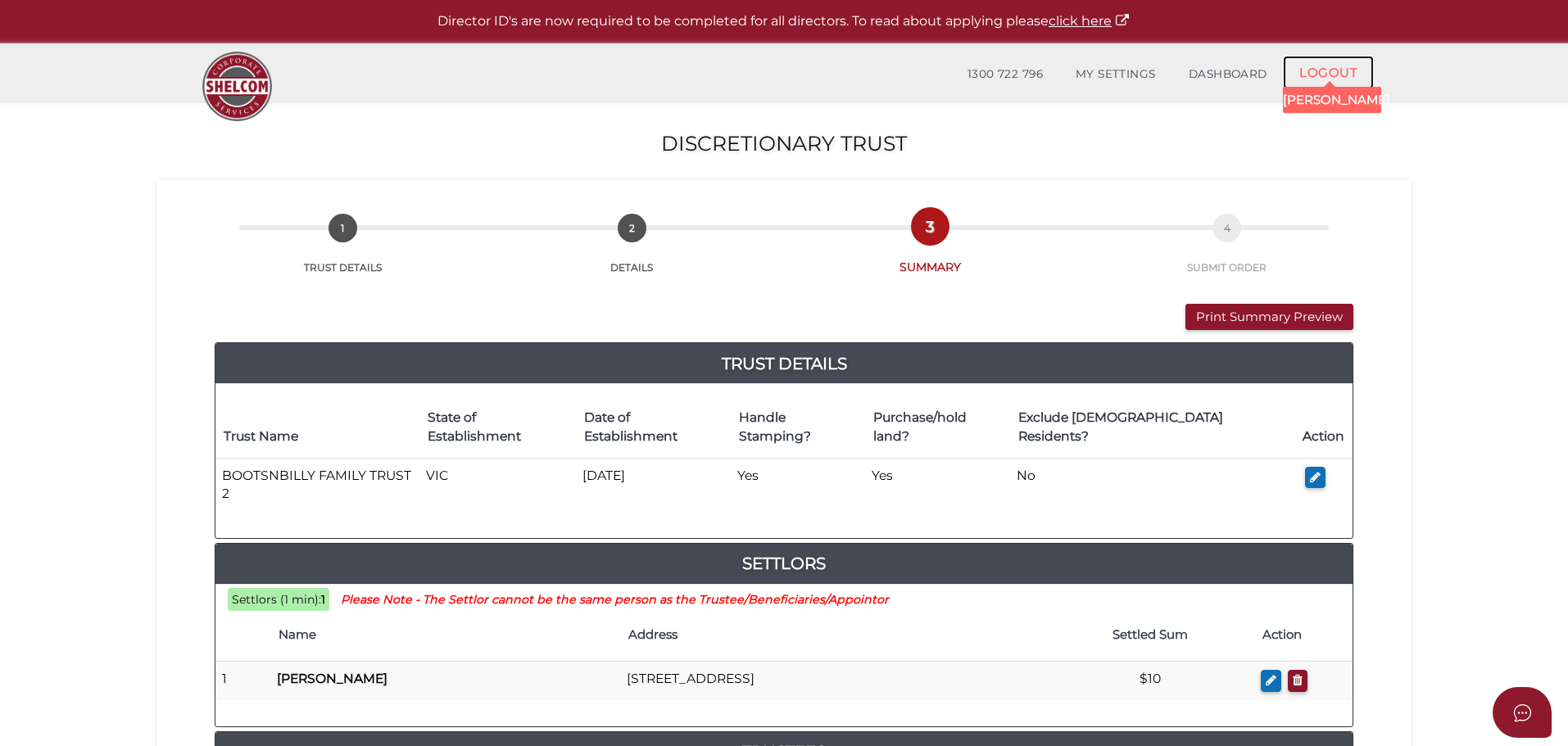
click at [1333, 71] on link "LOGOUT" at bounding box center [1328, 72] width 91 height 34
